Goal: Check status

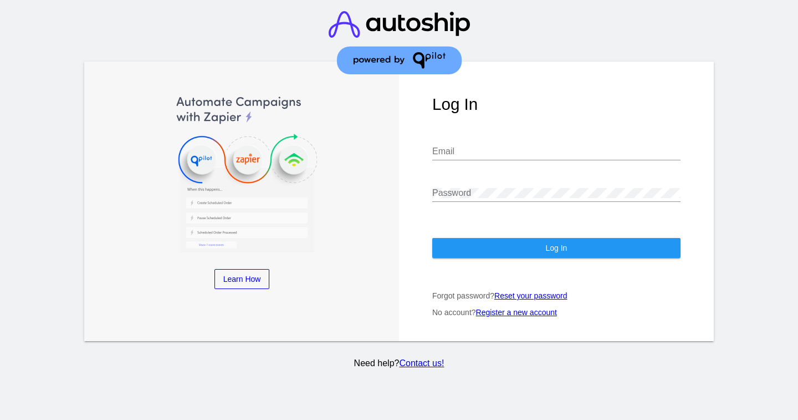
type input "[EMAIL_ADDRESS][DOMAIN_NAME]"
click at [586, 245] on button "Log In" at bounding box center [556, 248] width 248 height 20
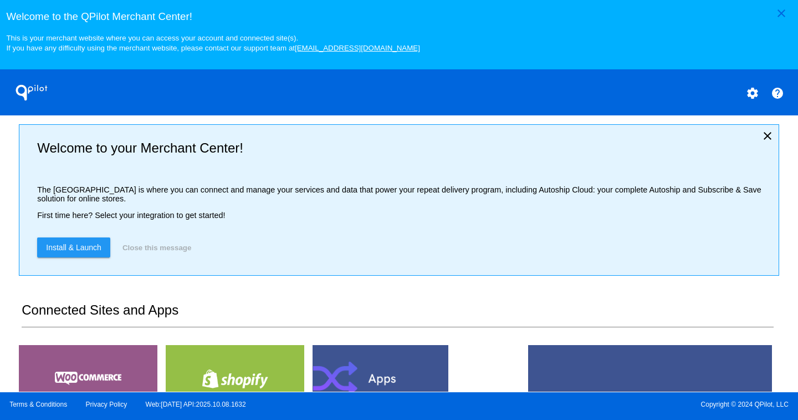
click at [164, 248] on button "Close this message" at bounding box center [156, 247] width 75 height 20
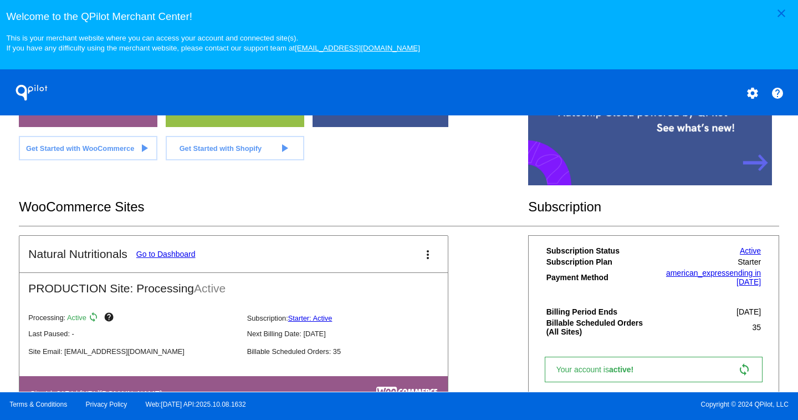
scroll to position [166, 0]
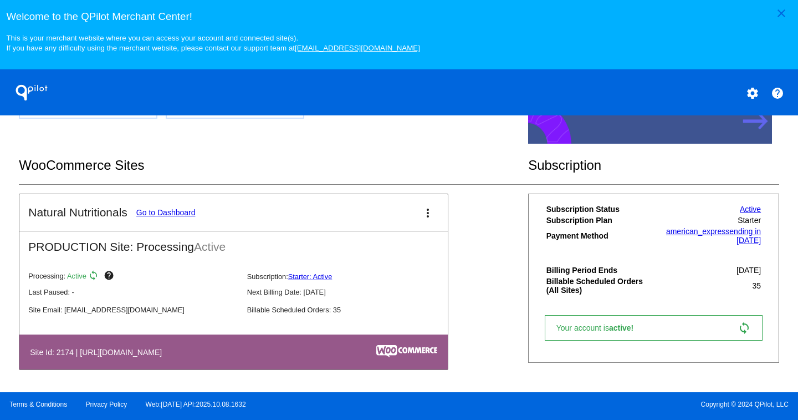
click at [180, 213] on link "Go to Dashboard" at bounding box center [165, 212] width 59 height 9
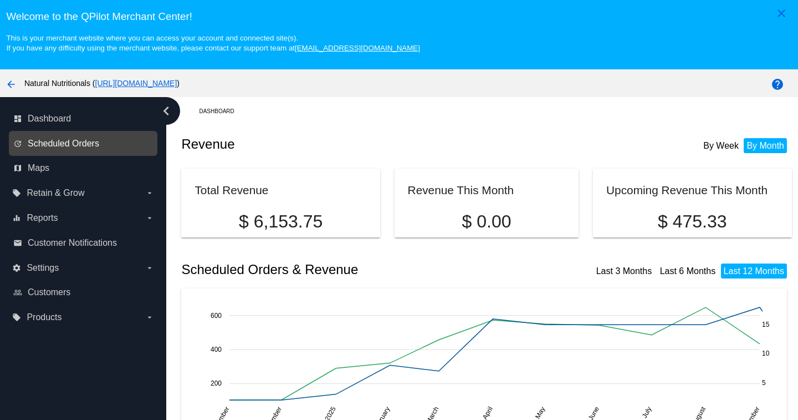
click at [59, 143] on span "Scheduled Orders" at bounding box center [64, 144] width 72 height 10
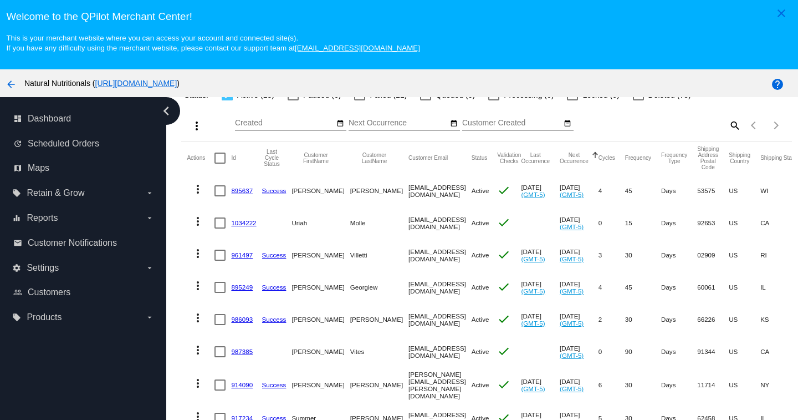
scroll to position [111, 0]
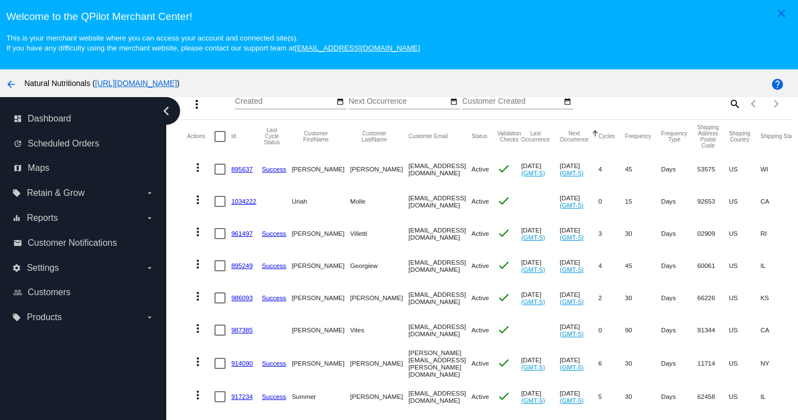
click at [198, 168] on mat-icon "more_vert" at bounding box center [197, 167] width 13 height 13
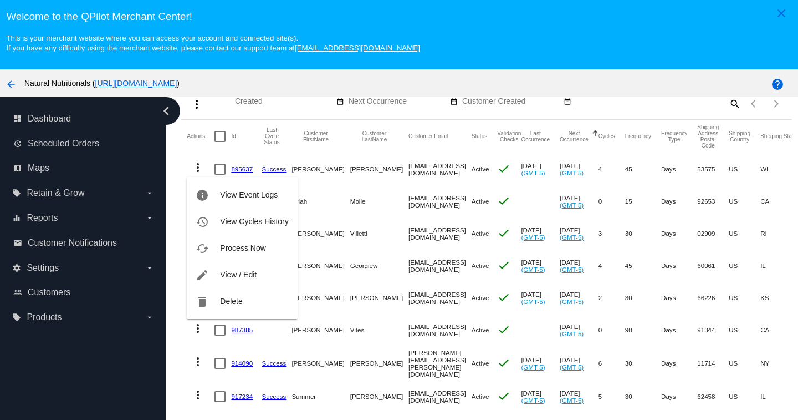
click at [290, 75] on div at bounding box center [399, 210] width 798 height 420
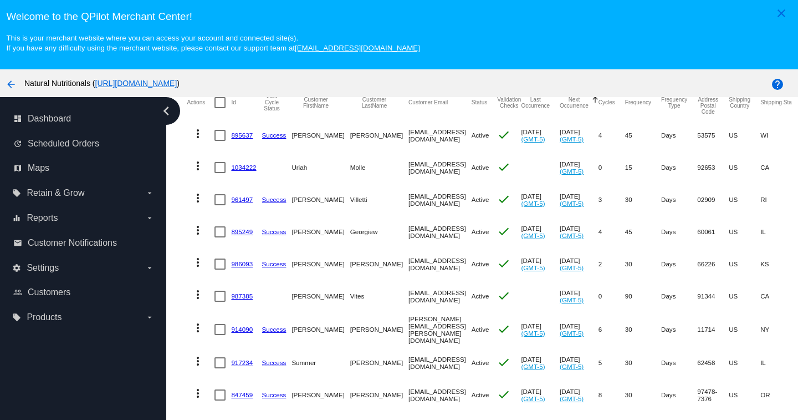
scroll to position [0, 0]
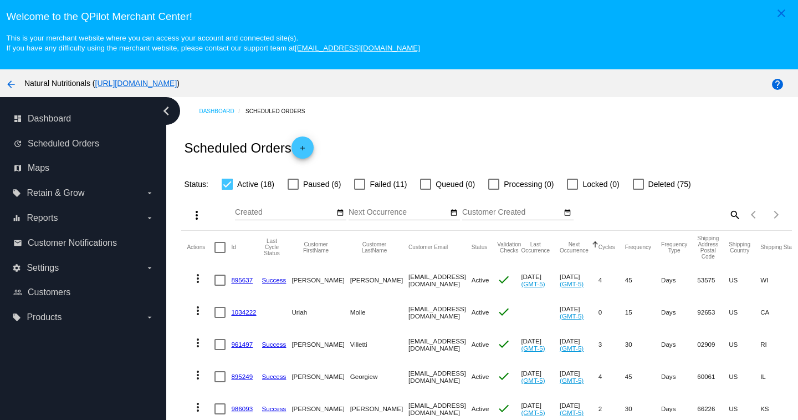
click at [360, 186] on div at bounding box center [359, 184] width 11 height 11
click at [360, 190] on input "Failed (11)" at bounding box center [359, 190] width 1 height 1
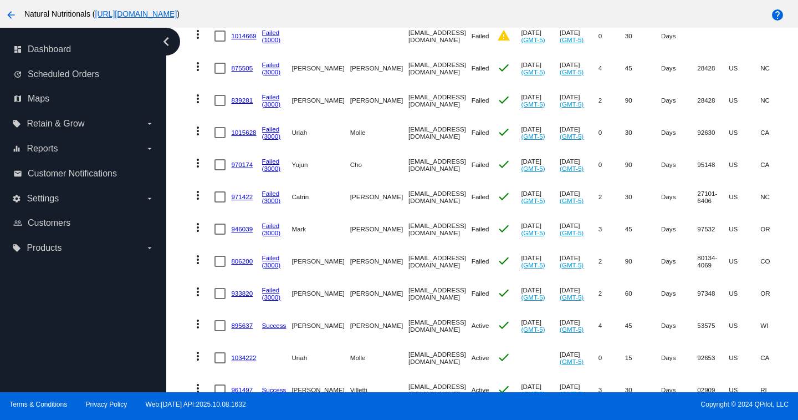
scroll to position [121, 0]
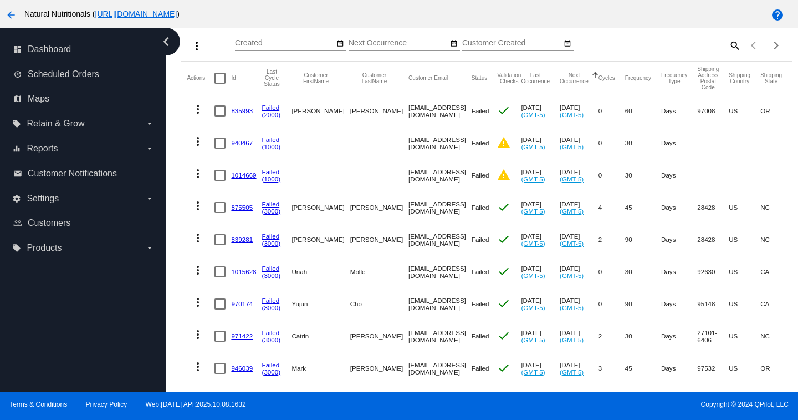
drag, startPoint x: 193, startPoint y: 369, endPoint x: 186, endPoint y: 88, distance: 280.6
click at [186, 88] on app-dashboard-scheduled-orders "Scheduled Orders add Status: Active (18) Paused (6) Failed (11) Queued (0) Proc…" at bounding box center [486, 353] width 610 height 836
copy app-dashboard-scheduled-orders "Loremip Do Sita Conse Adipis Elitsedd EiusmOdte Incididu UtlaBore Etdolore Magn…"
click at [264, 9] on div "arrow_back Natural Nutritionals ( [URL][DOMAIN_NAME] )" at bounding box center [332, 14] width 665 height 22
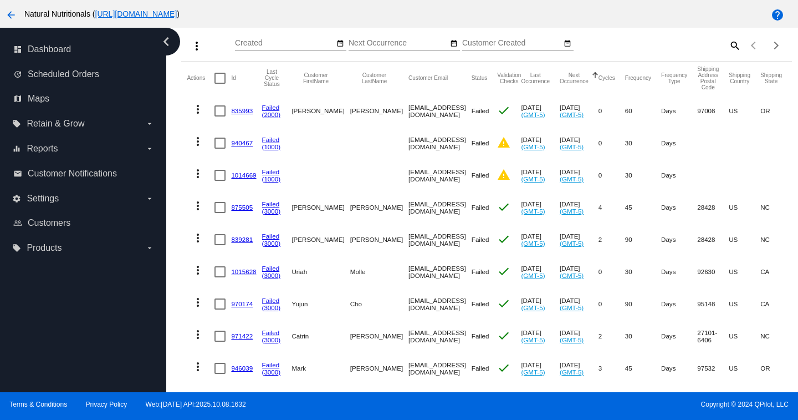
click at [198, 210] on mat-icon "more_vert" at bounding box center [197, 205] width 13 height 13
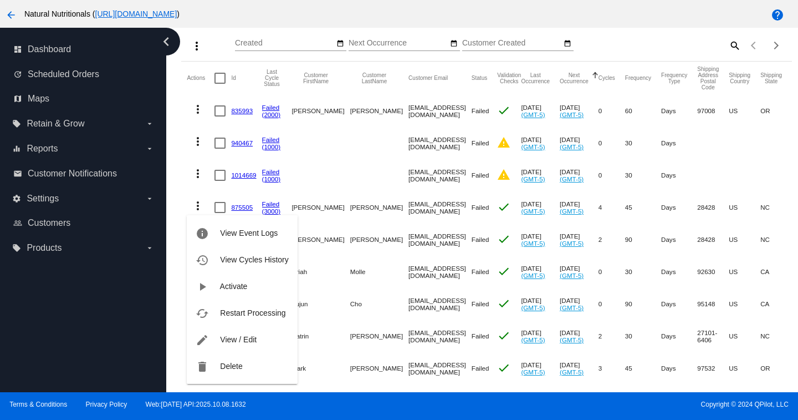
click at [198, 206] on div "info View Event Logs history View Cycles History play_arrow Activate cached Res…" at bounding box center [242, 289] width 110 height 190
click at [452, 402] on div at bounding box center [399, 210] width 798 height 420
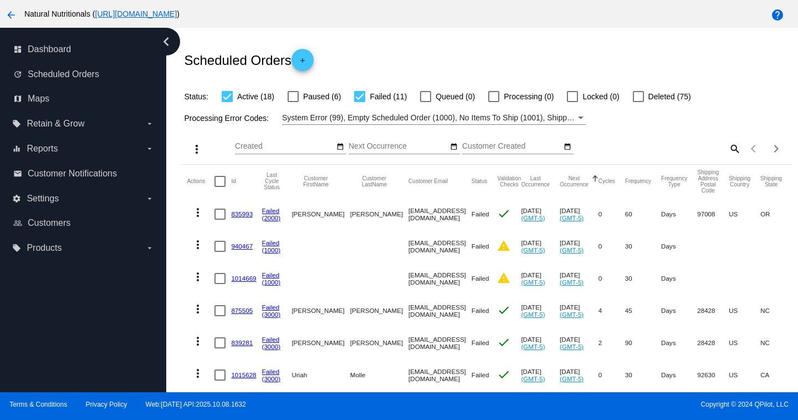
scroll to position [0, 0]
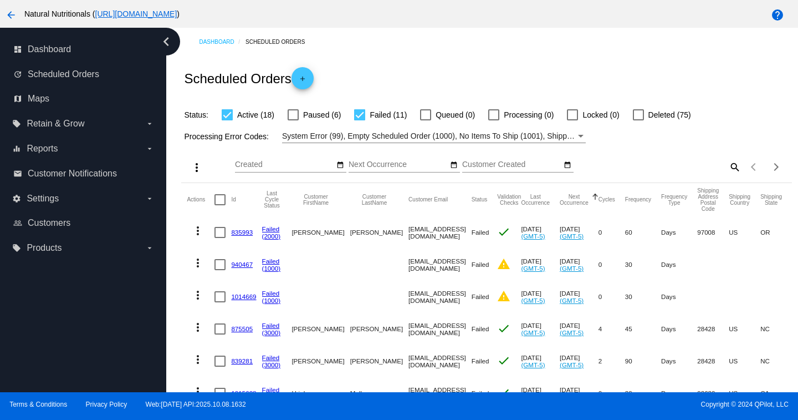
click at [363, 114] on div at bounding box center [359, 114] width 11 height 11
click at [360, 120] on input "Failed (11)" at bounding box center [359, 120] width 1 height 1
checkbox input "false"
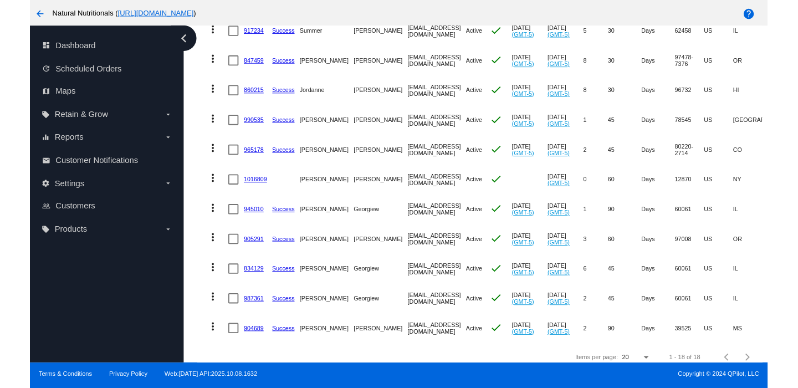
scroll to position [421, 0]
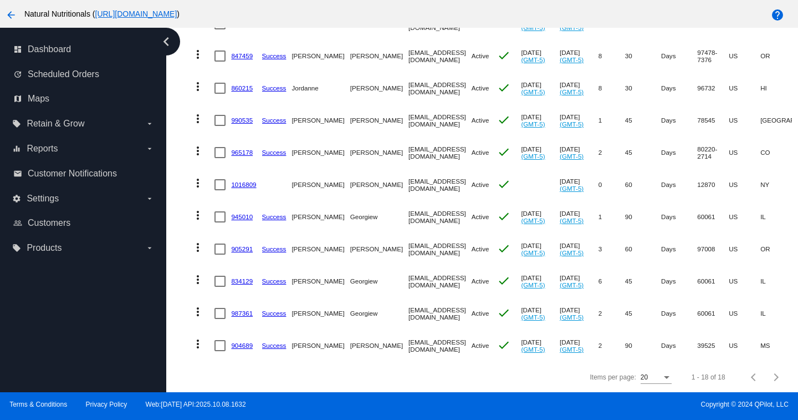
click at [196, 273] on mat-icon "more_vert" at bounding box center [197, 279] width 13 height 13
